Goal: Communication & Community: Answer question/provide support

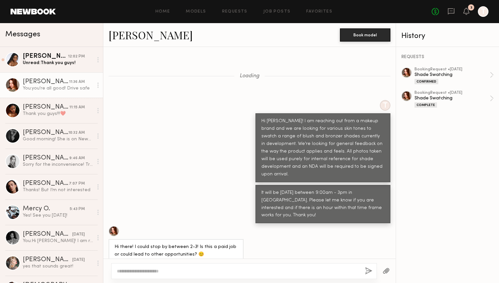
scroll to position [680, 0]
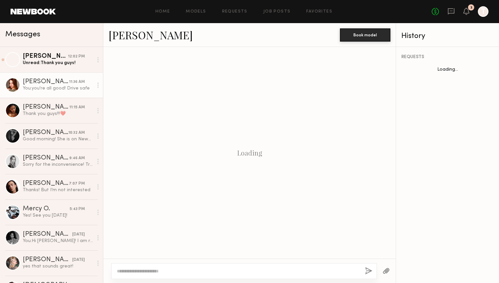
scroll to position [310, 0]
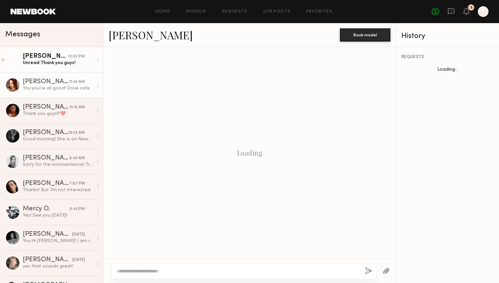
click at [55, 65] on div "Unread: Thank you guys!" at bounding box center [58, 63] width 70 height 6
click at [75, 59] on div "12:02 PM" at bounding box center [76, 56] width 17 height 6
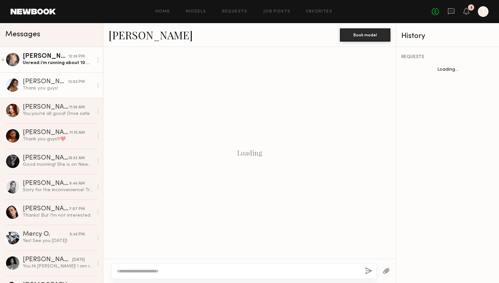
click at [70, 65] on div "Unread: i’m running about 10 minutes late because there’s an accident on the hi…" at bounding box center [58, 63] width 70 height 6
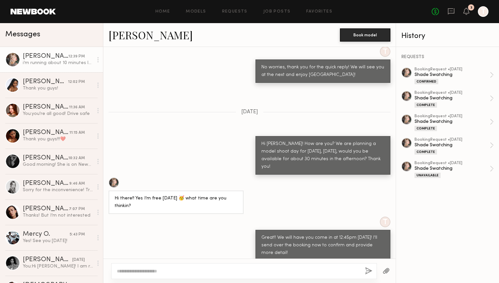
scroll to position [1486, 0]
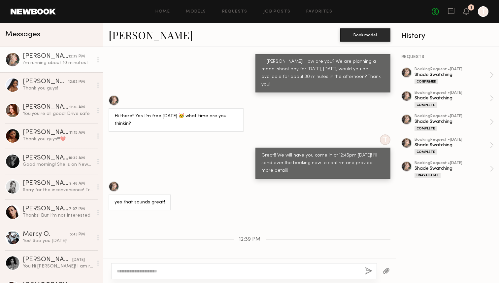
click at [140, 270] on textarea at bounding box center [238, 271] width 243 height 7
type textarea "**********"
